Goal: Task Accomplishment & Management: Manage account settings

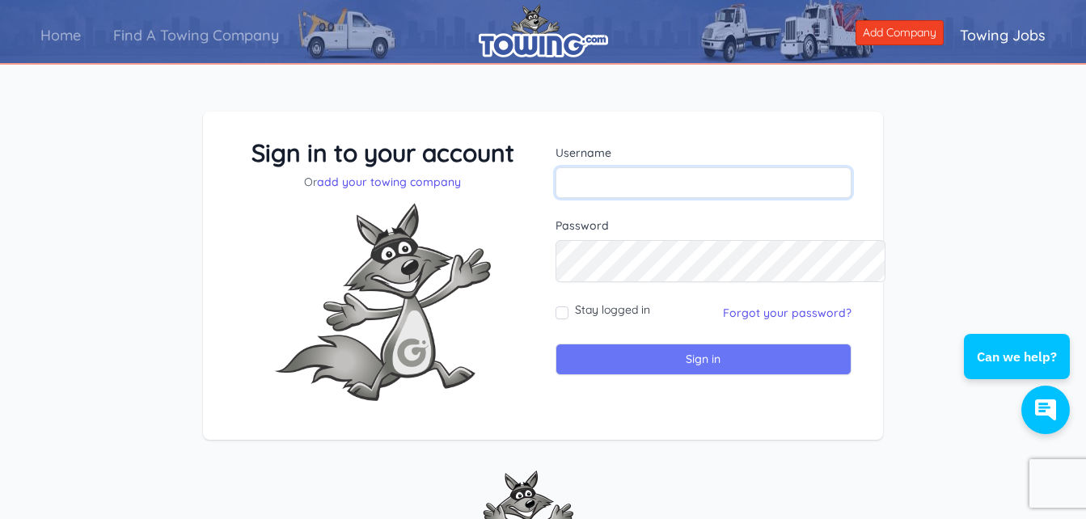
type input "sbrs2025"
click at [713, 375] on input "Sign in" at bounding box center [704, 360] width 297 height 32
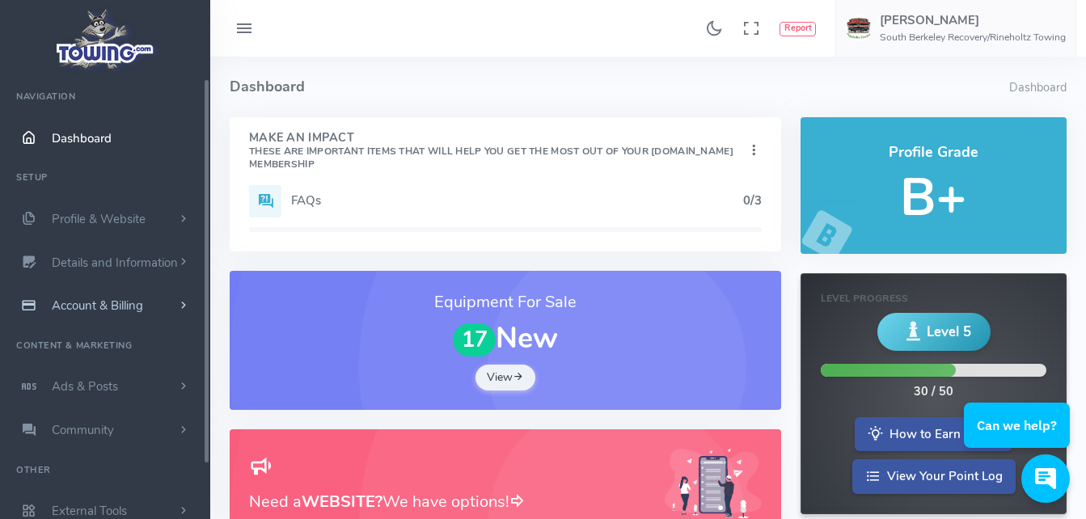
click at [123, 314] on span "Account & Billing" at bounding box center [97, 306] width 91 height 16
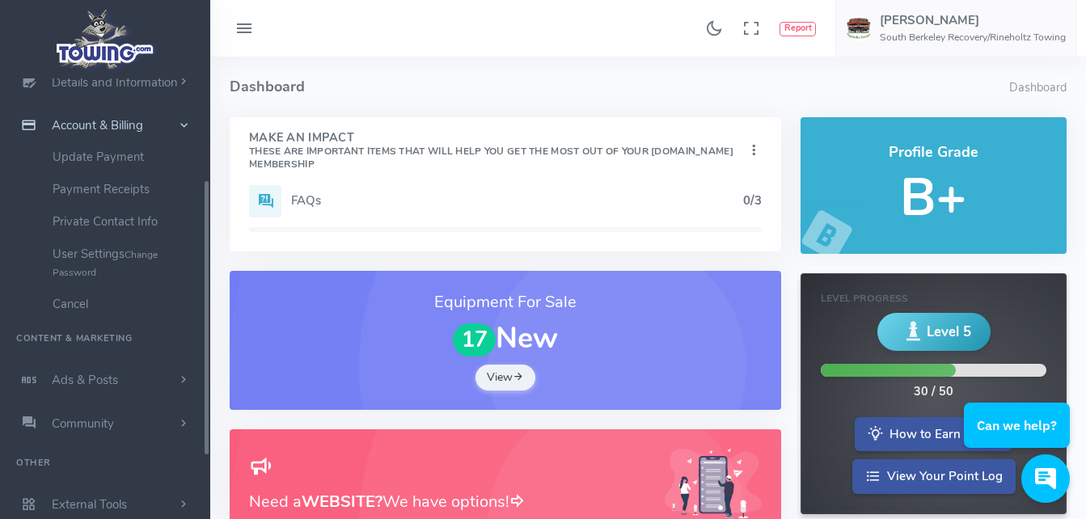
scroll to position [298, 0]
click at [95, 288] on link "Cancel" at bounding box center [125, 304] width 170 height 32
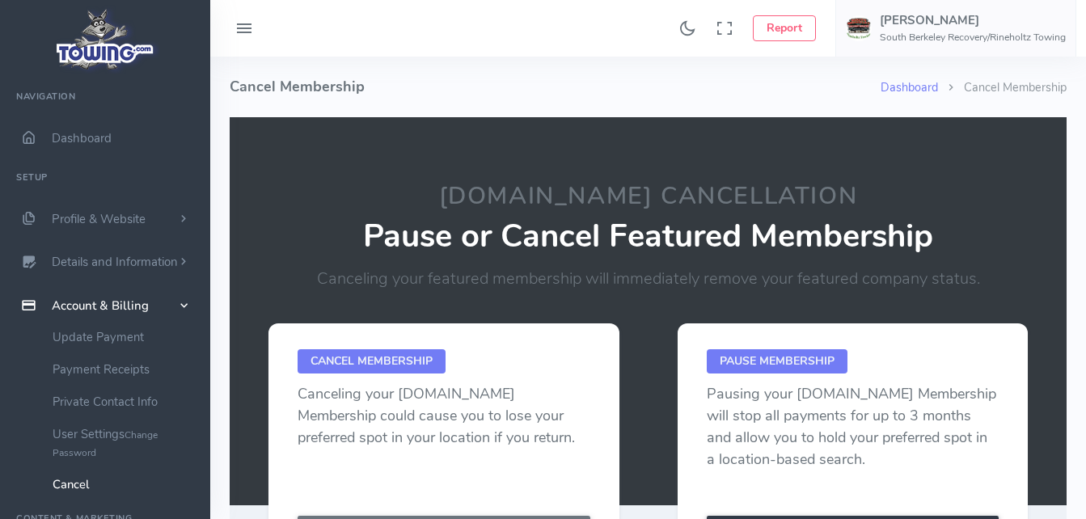
click at [418, 374] on span "Cancel Membership" at bounding box center [372, 361] width 148 height 24
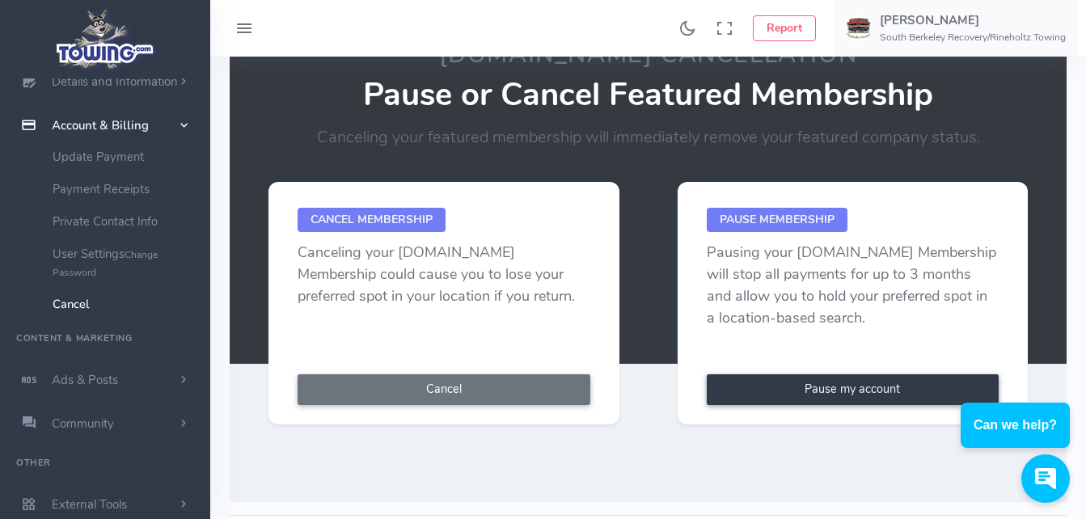
scroll to position [485, 0]
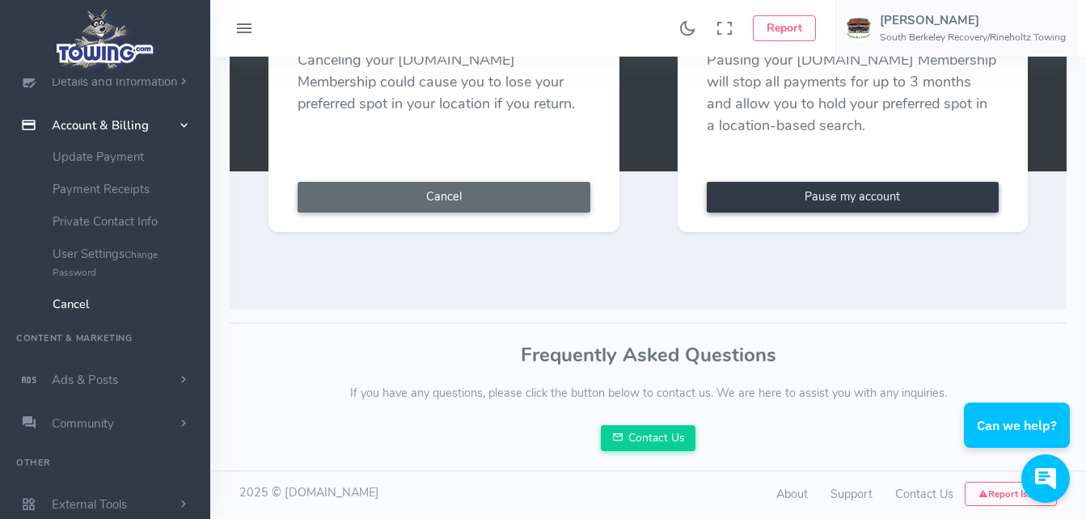
click at [454, 213] on button "Cancel" at bounding box center [444, 197] width 293 height 31
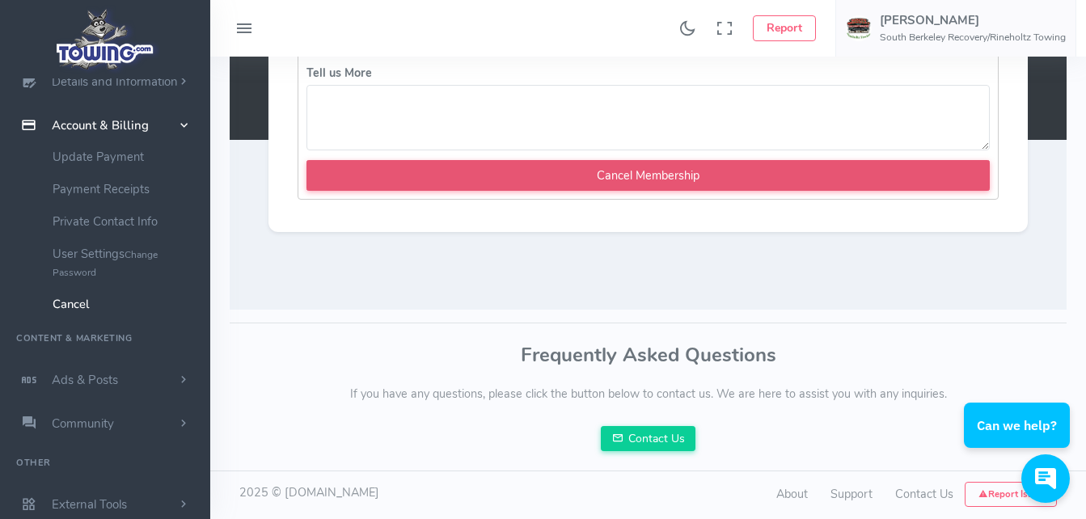
click at [490, 191] on input "Cancel Membership" at bounding box center [648, 175] width 683 height 31
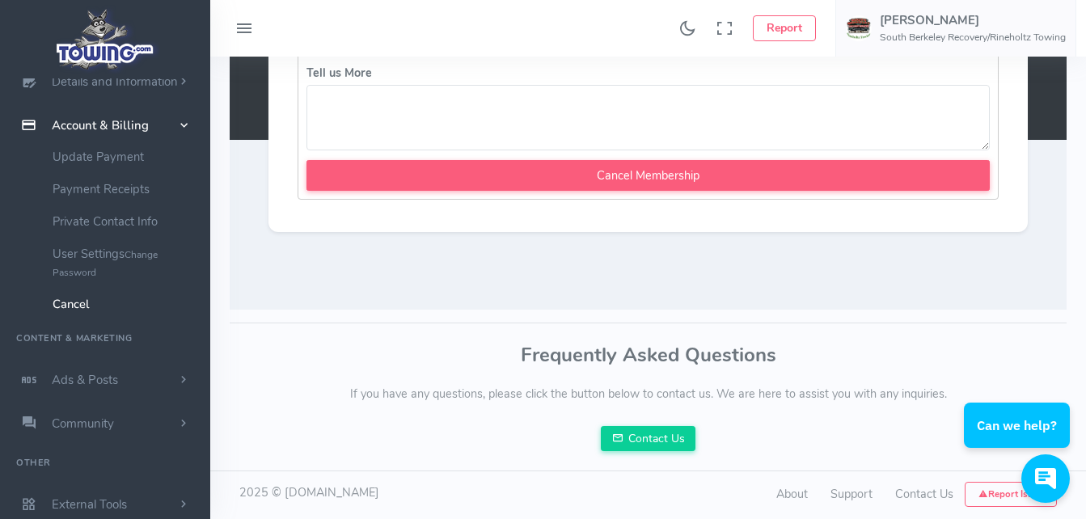
click at [401, 150] on textarea "Tell us More" at bounding box center [648, 118] width 683 height 66
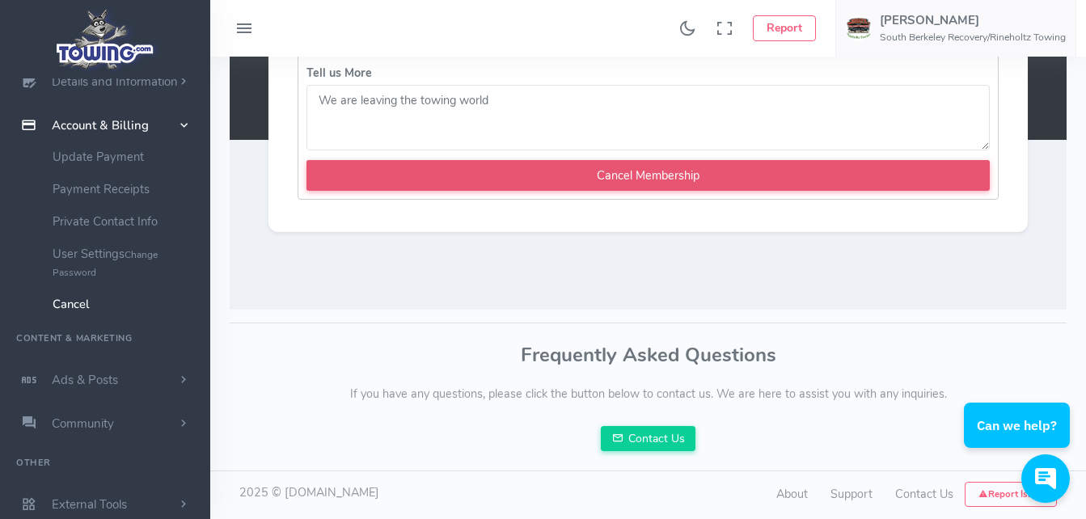
type textarea "We are leaving the towing world"
click at [578, 191] on input "Cancel Membership" at bounding box center [648, 175] width 683 height 31
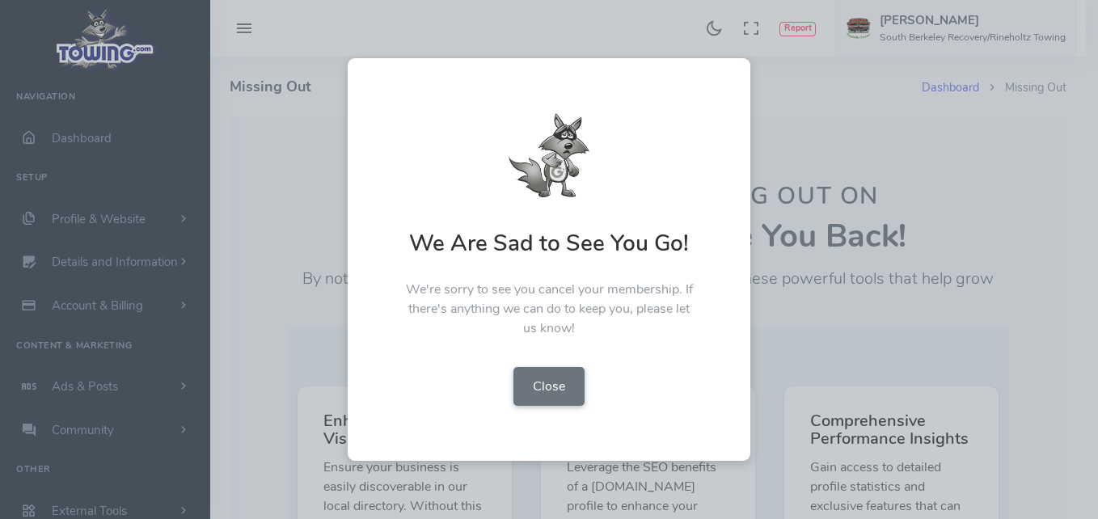
scroll to position [141, 0]
click at [524, 398] on button "Close" at bounding box center [549, 386] width 71 height 39
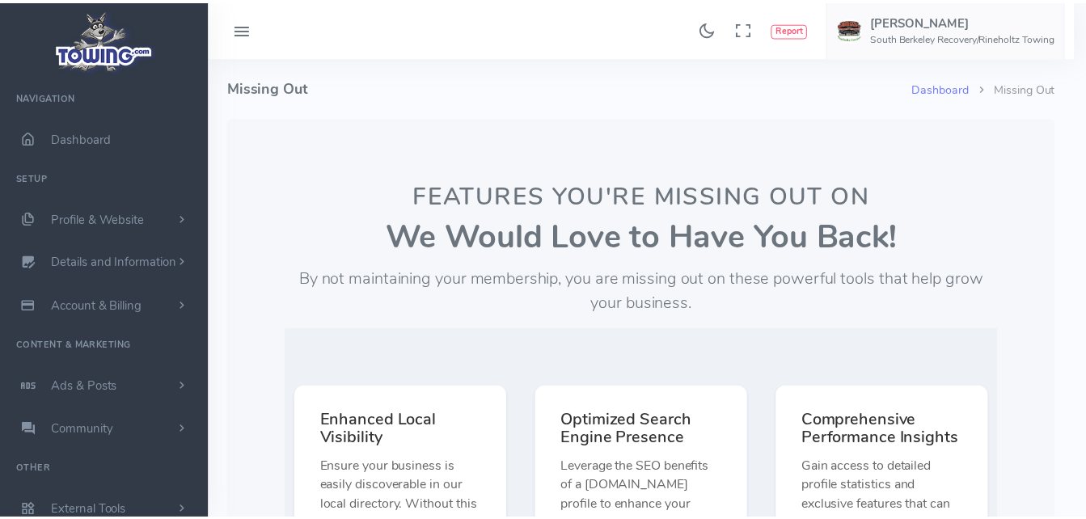
scroll to position [0, 0]
